Goal: Task Accomplishment & Management: Manage account settings

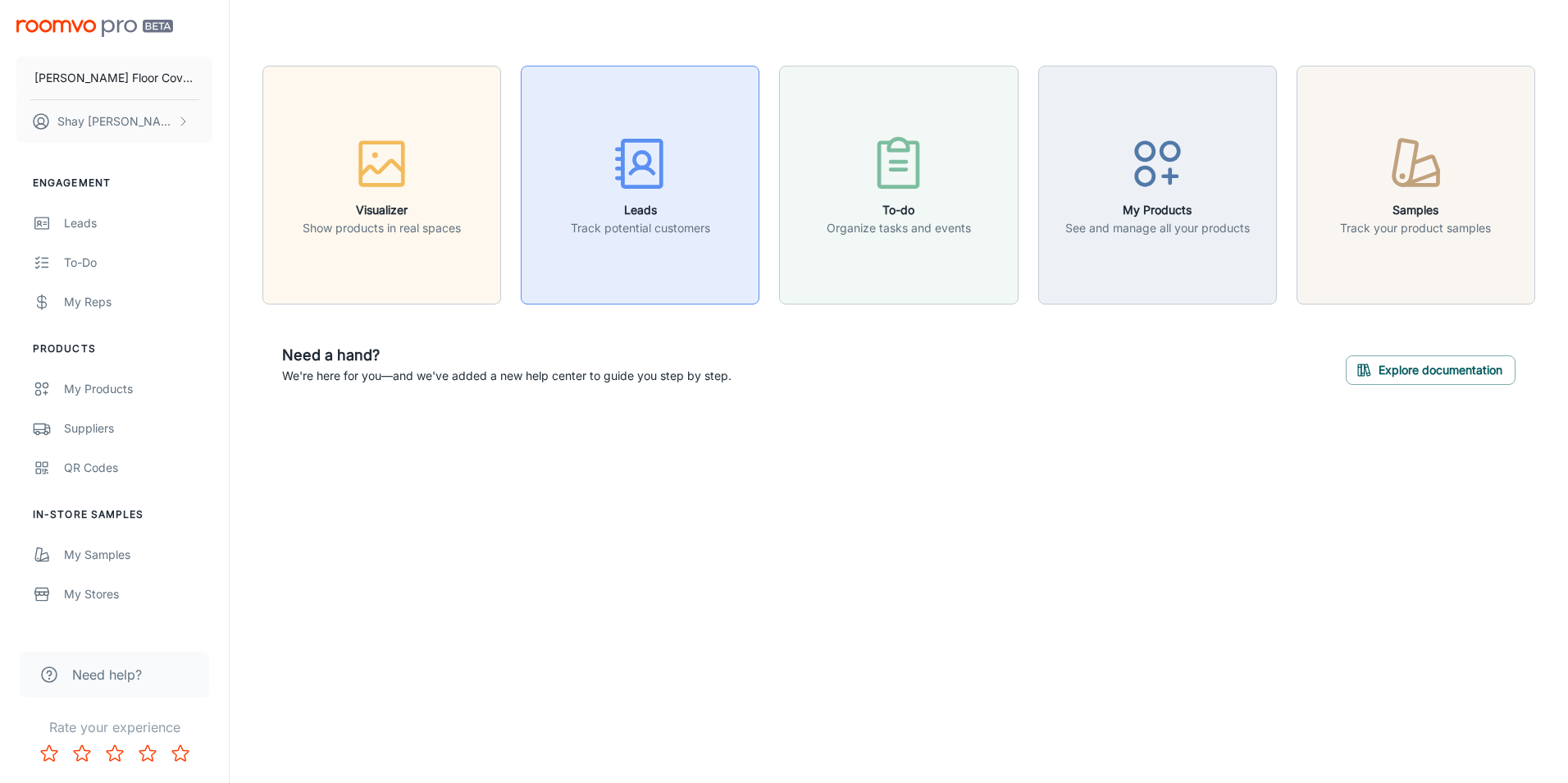
click at [676, 201] on h6 "Leads" at bounding box center [640, 211] width 139 height 18
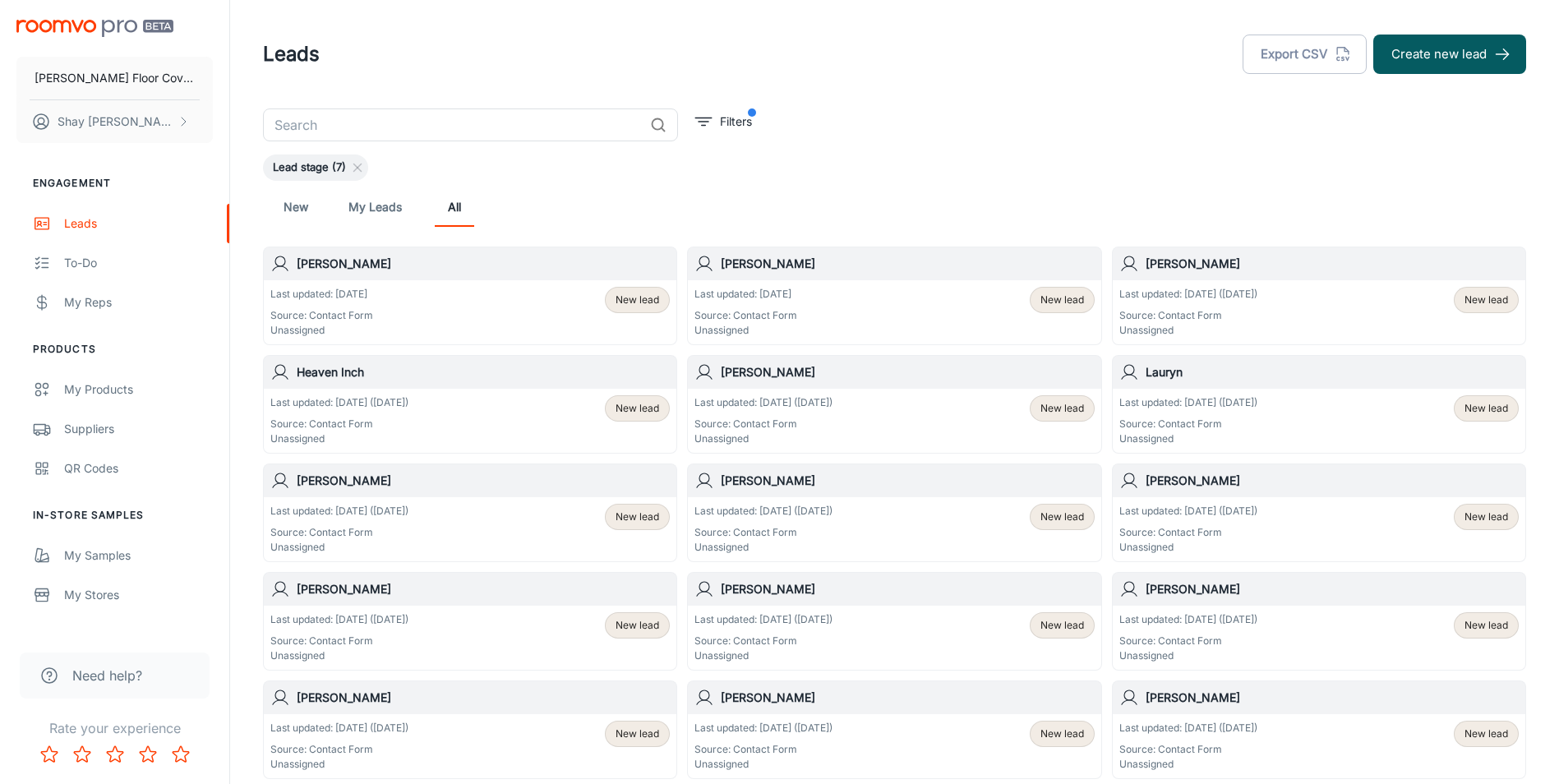
click at [865, 293] on div "Last updated: [DATE] Source: Contact Form Unassigned New lead" at bounding box center [894, 312] width 399 height 51
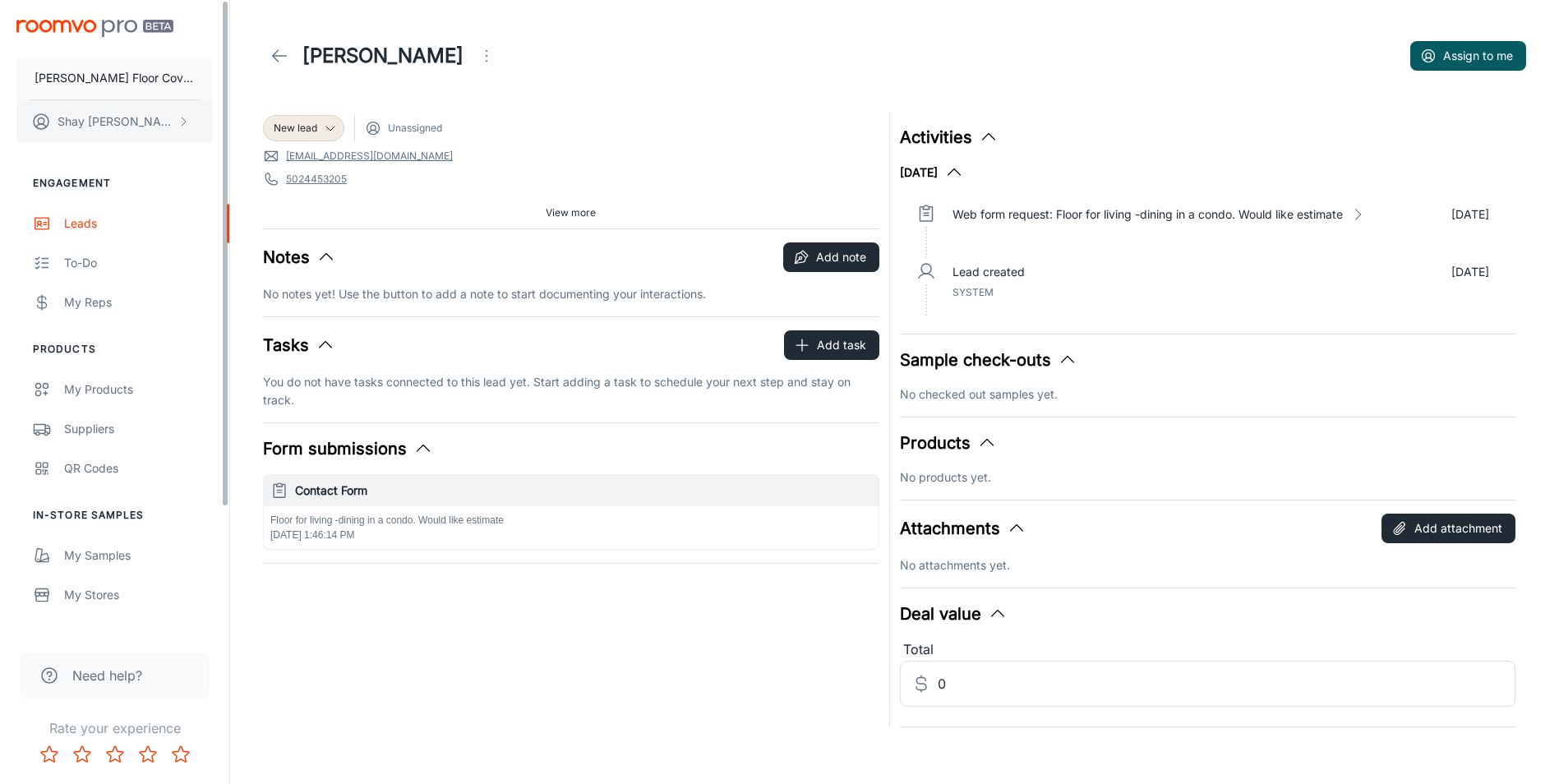
click at [87, 126] on p "[PERSON_NAME]" at bounding box center [115, 122] width 116 height 18
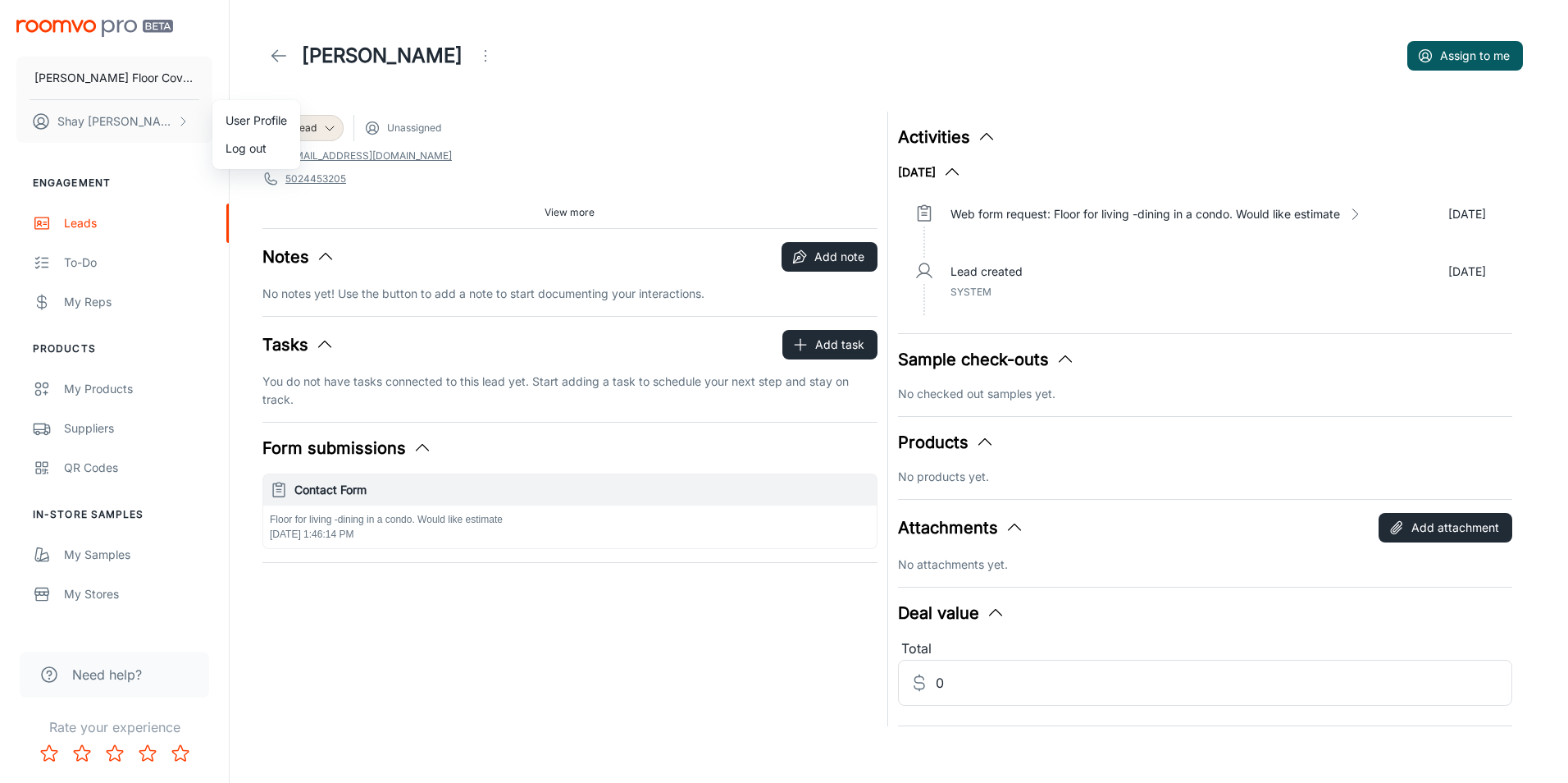
click at [262, 147] on li "Log out" at bounding box center [256, 149] width 88 height 28
